Goal: Find specific page/section: Find specific page/section

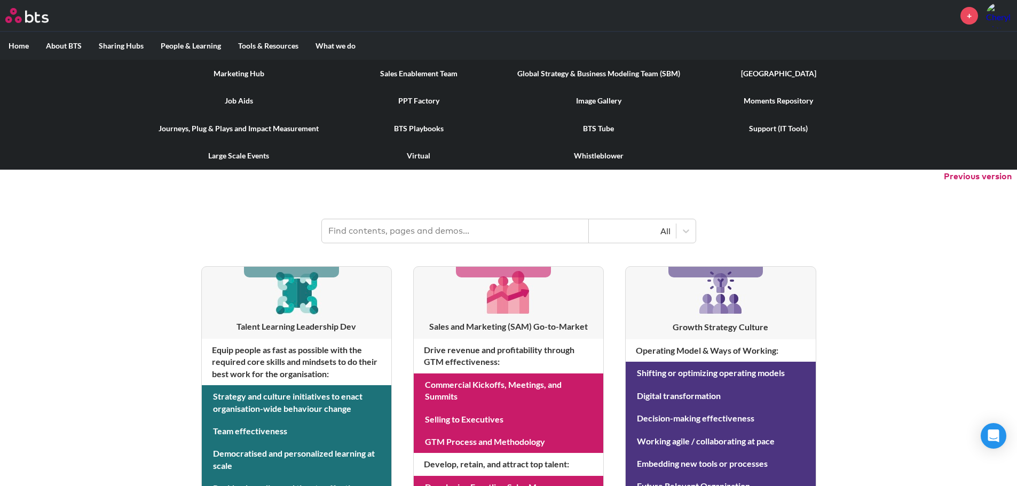
click at [761, 74] on link "[GEOGRAPHIC_DATA]" at bounding box center [778, 74] width 180 height 28
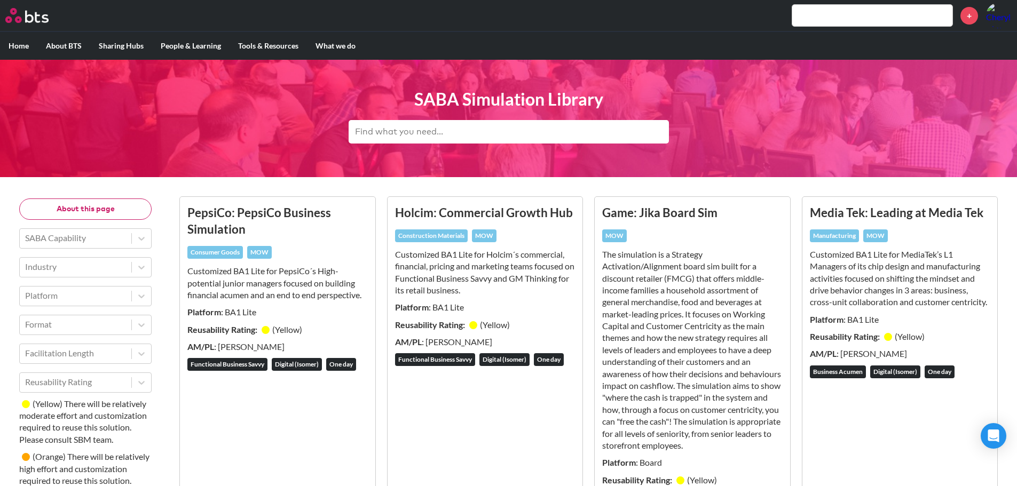
click at [394, 137] on input "text" at bounding box center [508, 131] width 320 height 23
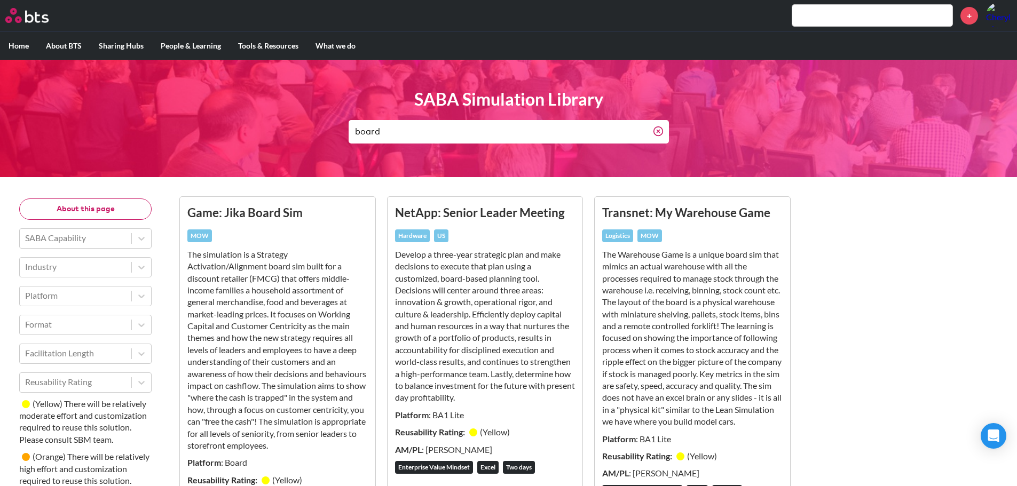
drag, startPoint x: 378, startPoint y: 131, endPoint x: 313, endPoint y: 132, distance: 64.6
click at [313, 132] on header "SABA Simulation Library board" at bounding box center [508, 118] width 1017 height 117
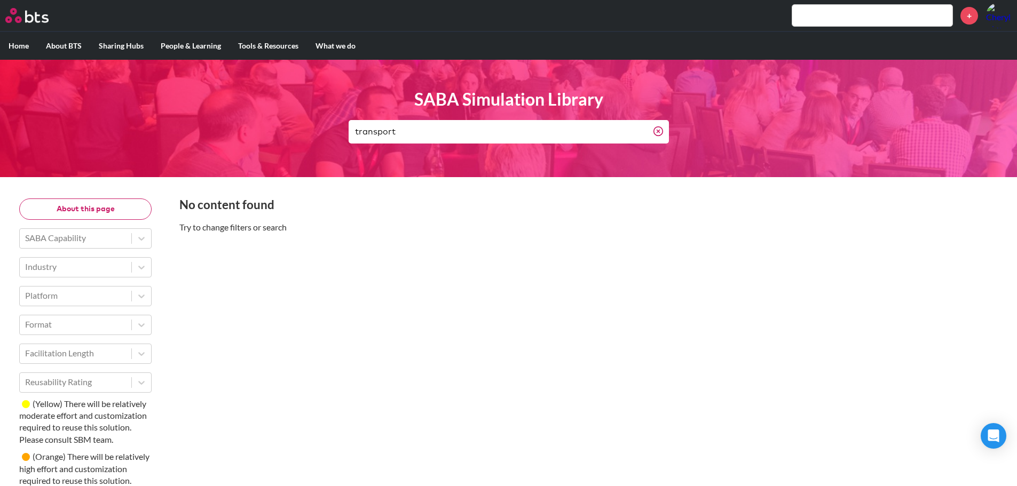
drag, startPoint x: 410, startPoint y: 133, endPoint x: 307, endPoint y: 124, distance: 102.9
click at [307, 124] on header "SABA Simulation Library transport" at bounding box center [508, 118] width 1017 height 117
type input "sim"
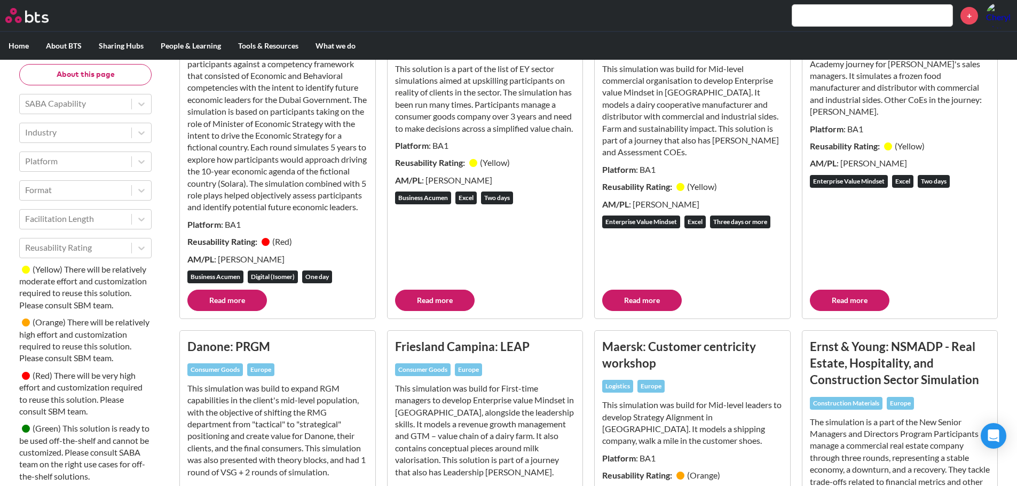
scroll to position [820, 0]
